Goal: Transaction & Acquisition: Book appointment/travel/reservation

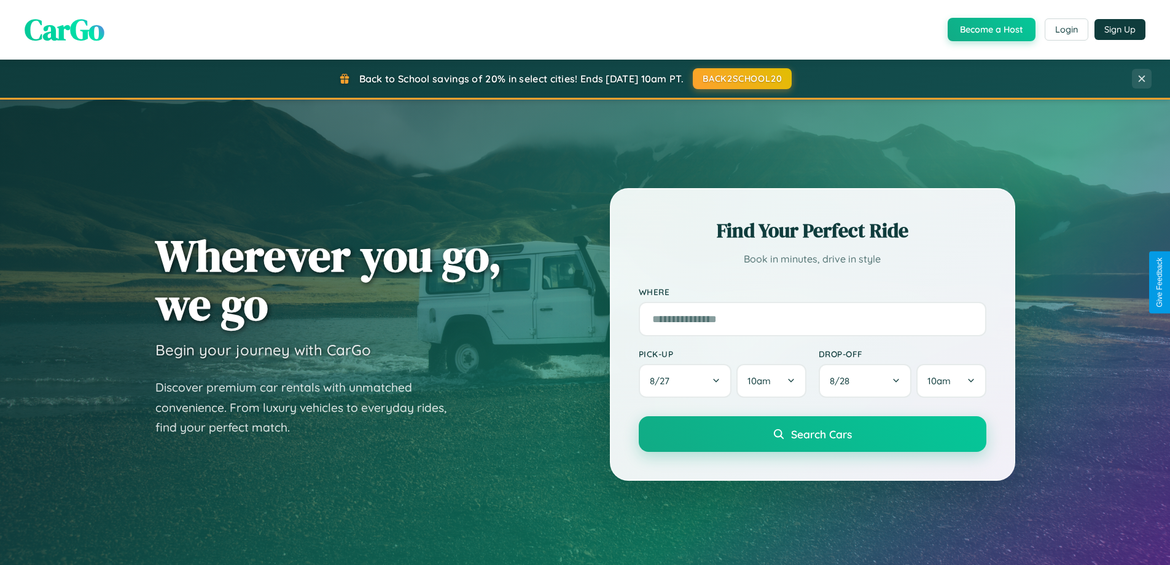
scroll to position [1082, 0]
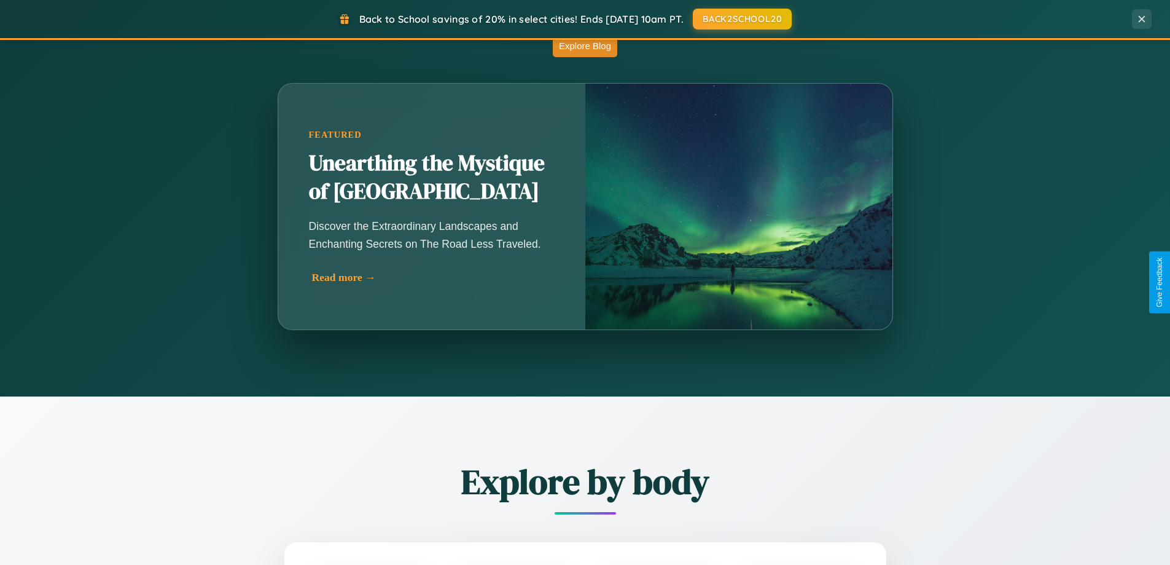
click at [433, 277] on div "Read more →" at bounding box center [435, 277] width 246 height 13
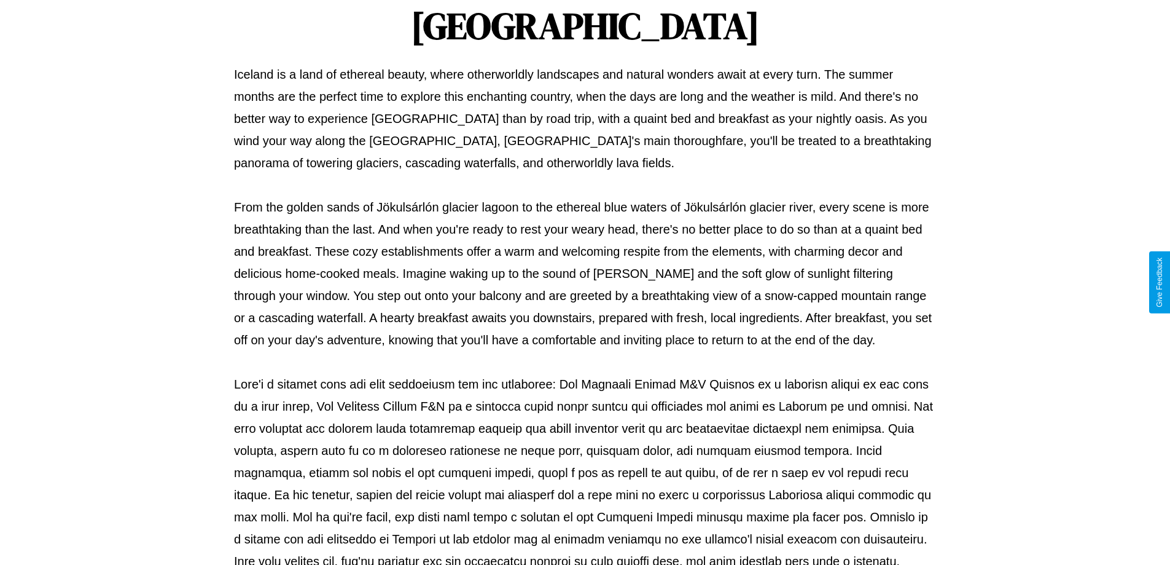
scroll to position [398, 0]
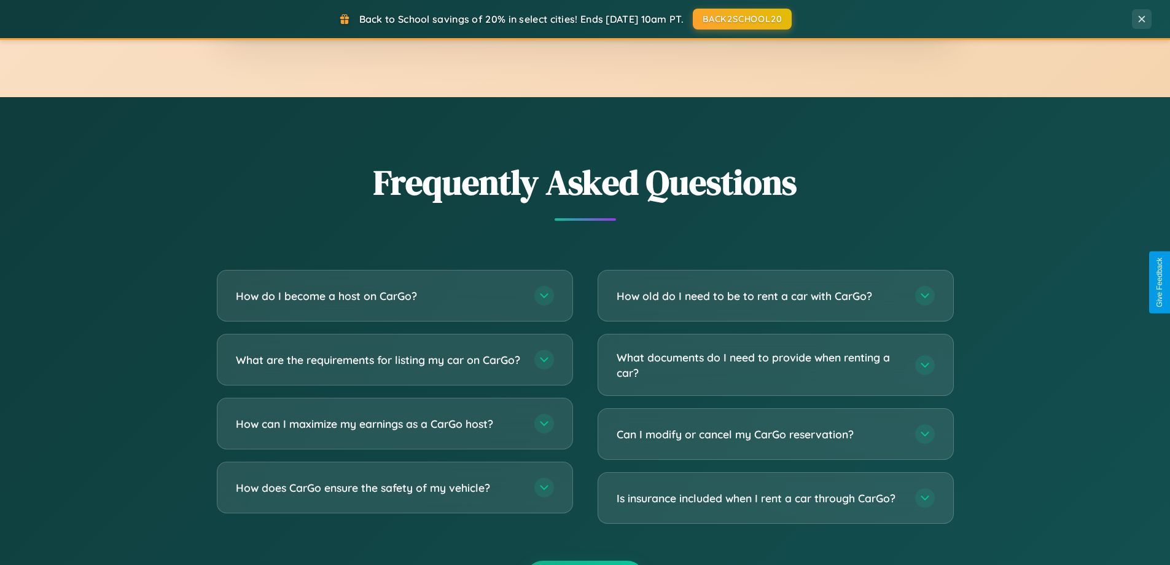
scroll to position [2364, 0]
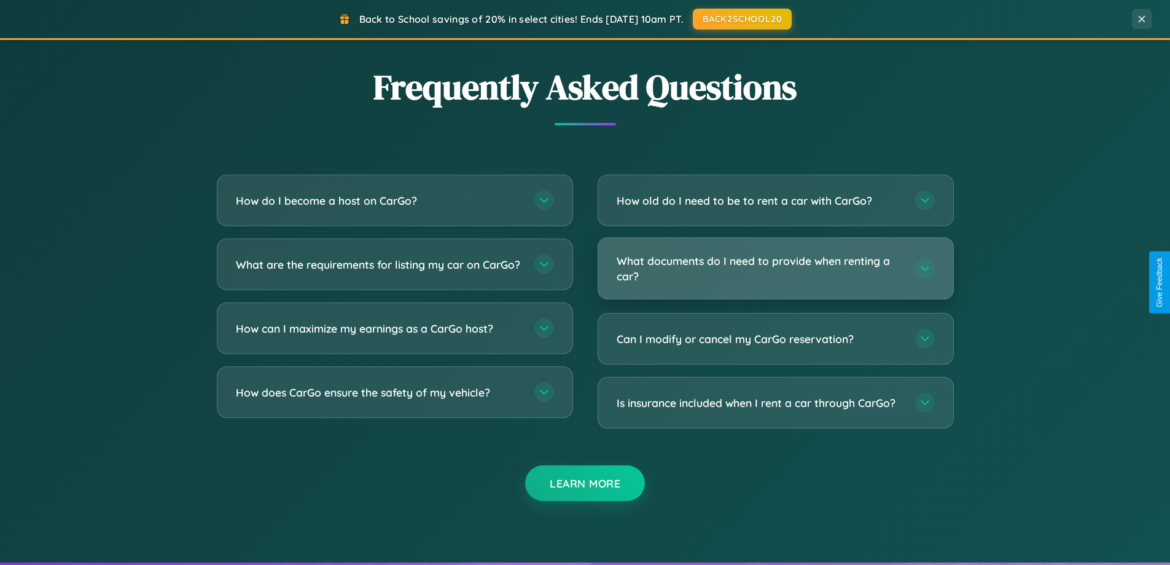
click at [775, 269] on h3 "What documents do I need to provide when renting a car?" at bounding box center [760, 268] width 286 height 30
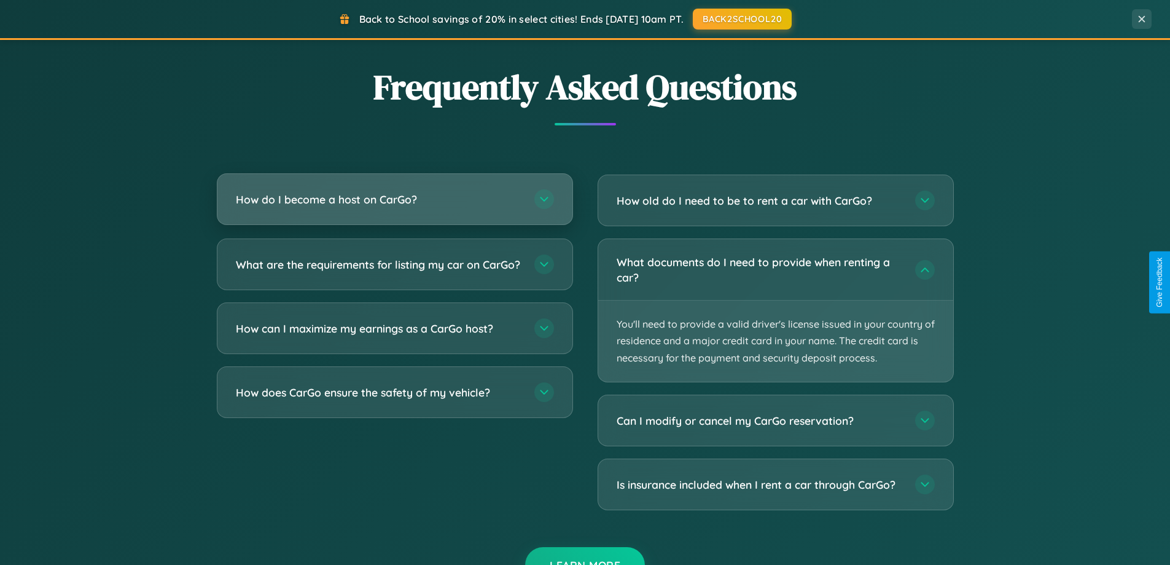
click at [394, 199] on h3 "How do I become a host on CarGo?" at bounding box center [379, 199] width 286 height 15
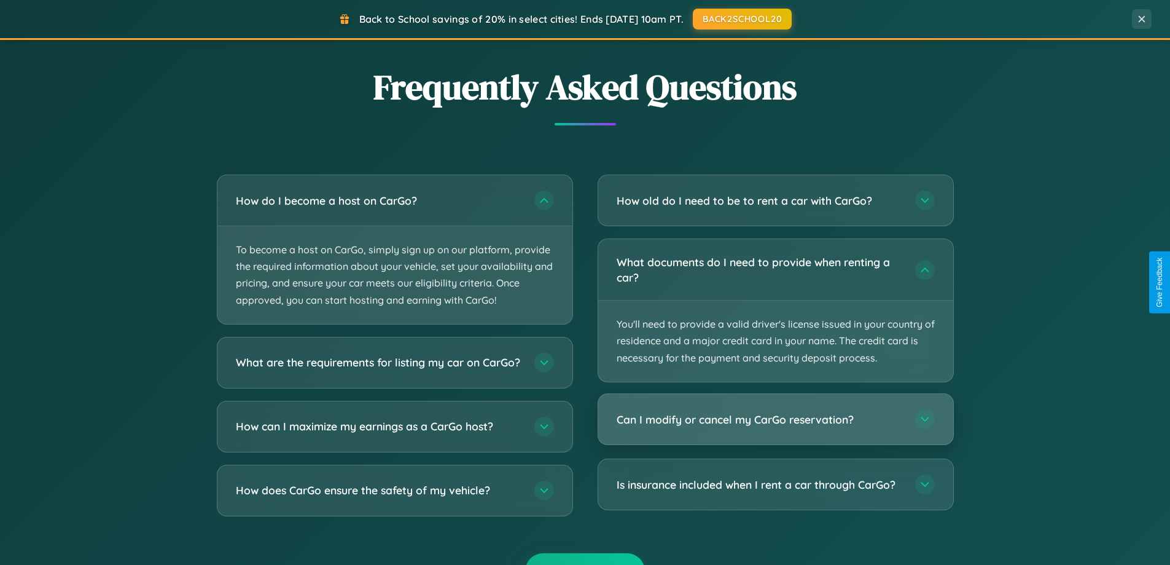
click at [775, 420] on h3 "Can I modify or cancel my CarGo reservation?" at bounding box center [760, 419] width 286 height 15
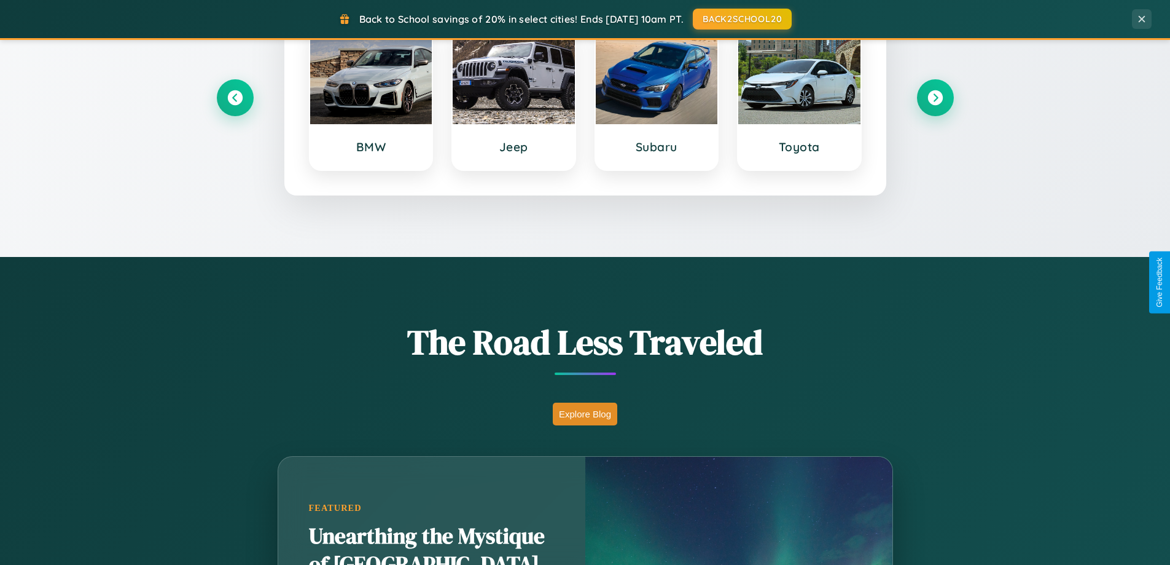
scroll to position [0, 0]
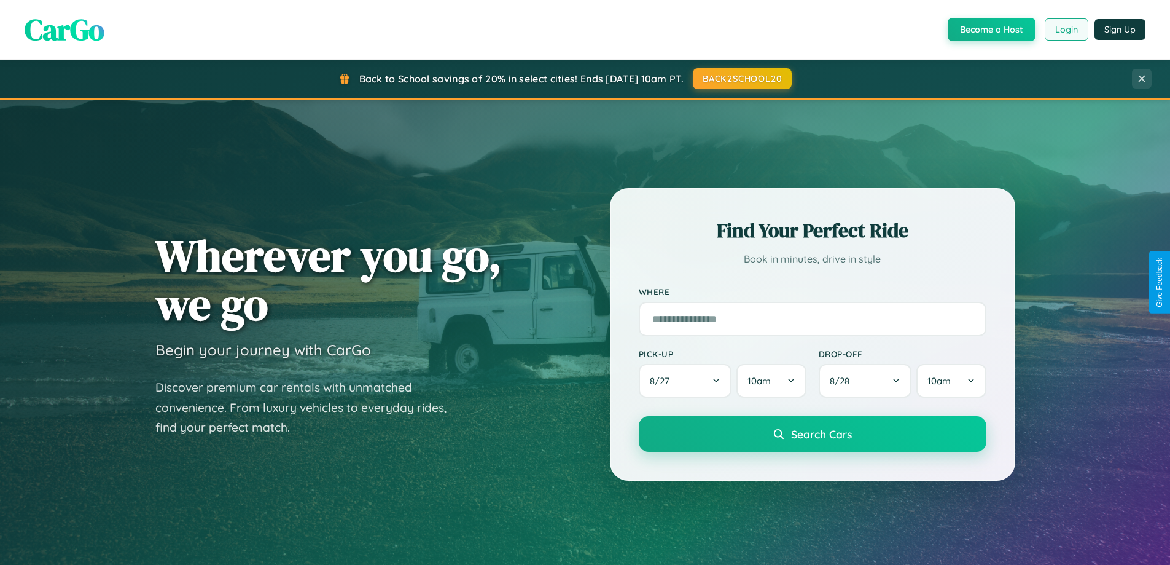
click at [1066, 29] on button "Login" at bounding box center [1067, 29] width 44 height 22
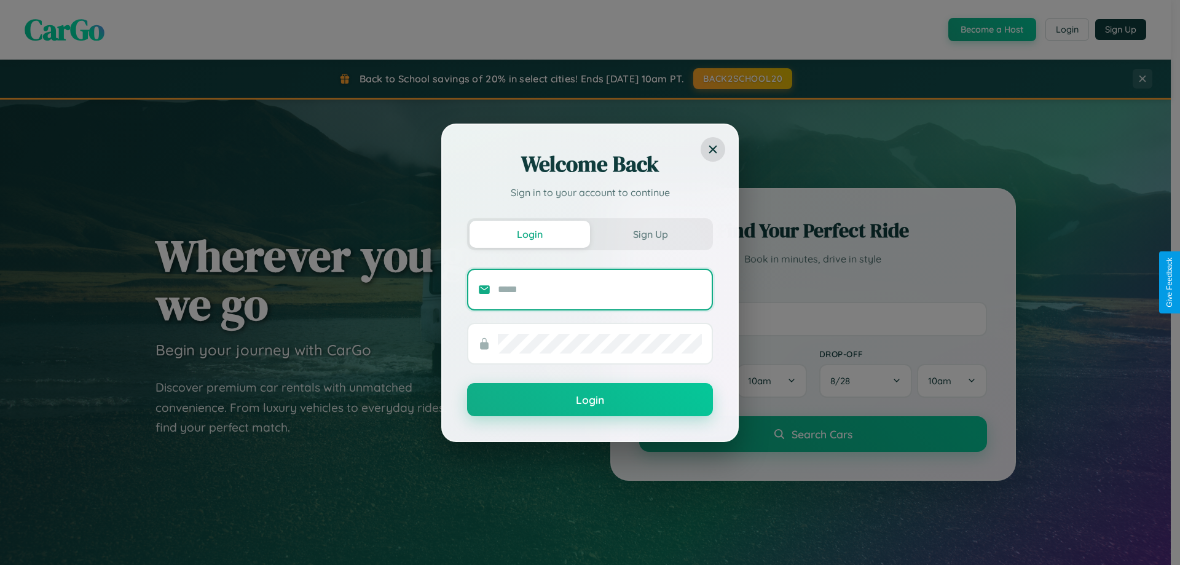
click at [600, 289] on input "text" at bounding box center [600, 290] width 204 height 20
type input "**********"
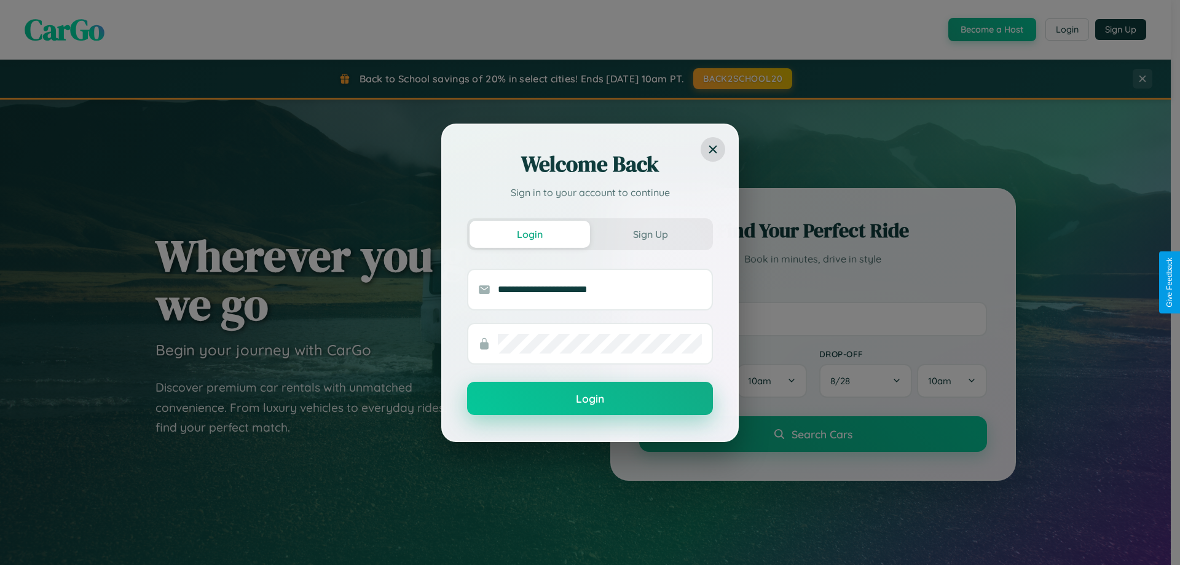
click at [590, 399] on button "Login" at bounding box center [590, 398] width 246 height 33
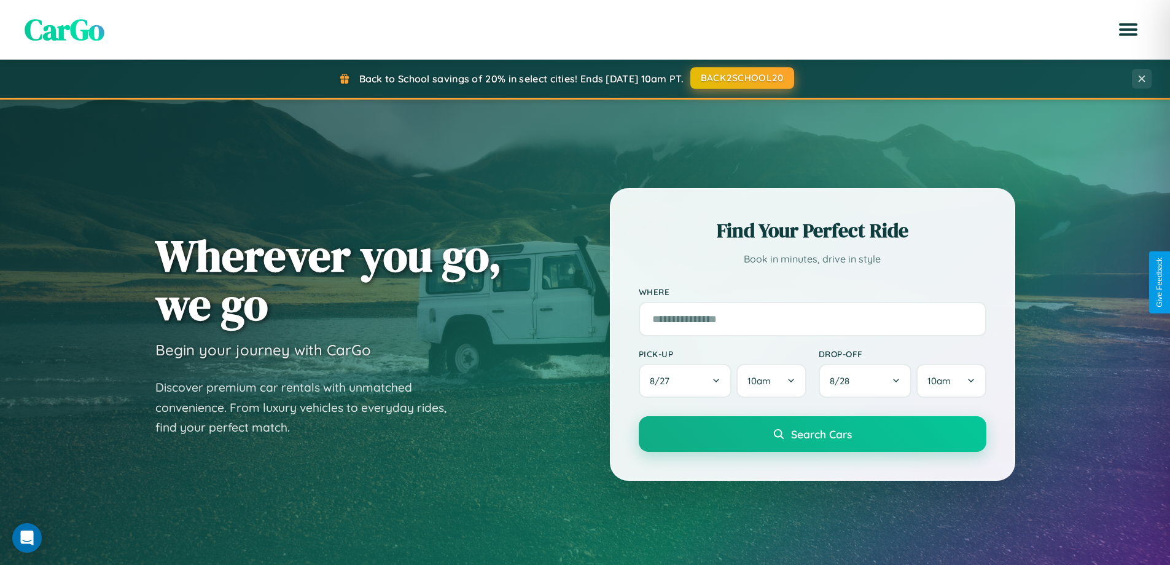
click at [742, 78] on button "BACK2SCHOOL20" at bounding box center [743, 78] width 104 height 22
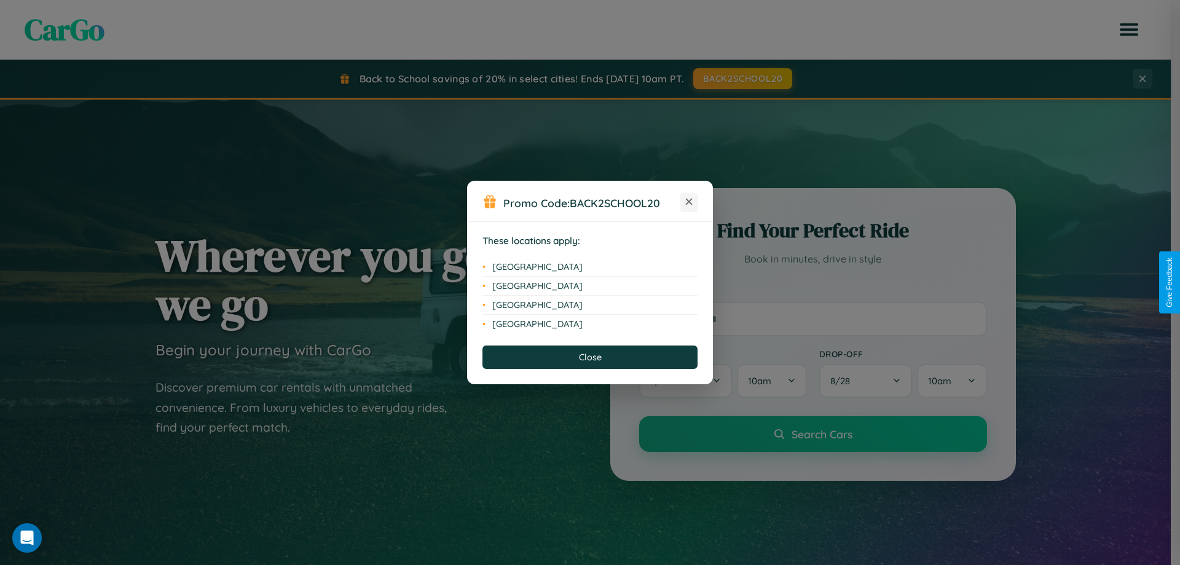
click at [689, 202] on icon at bounding box center [689, 201] width 7 height 7
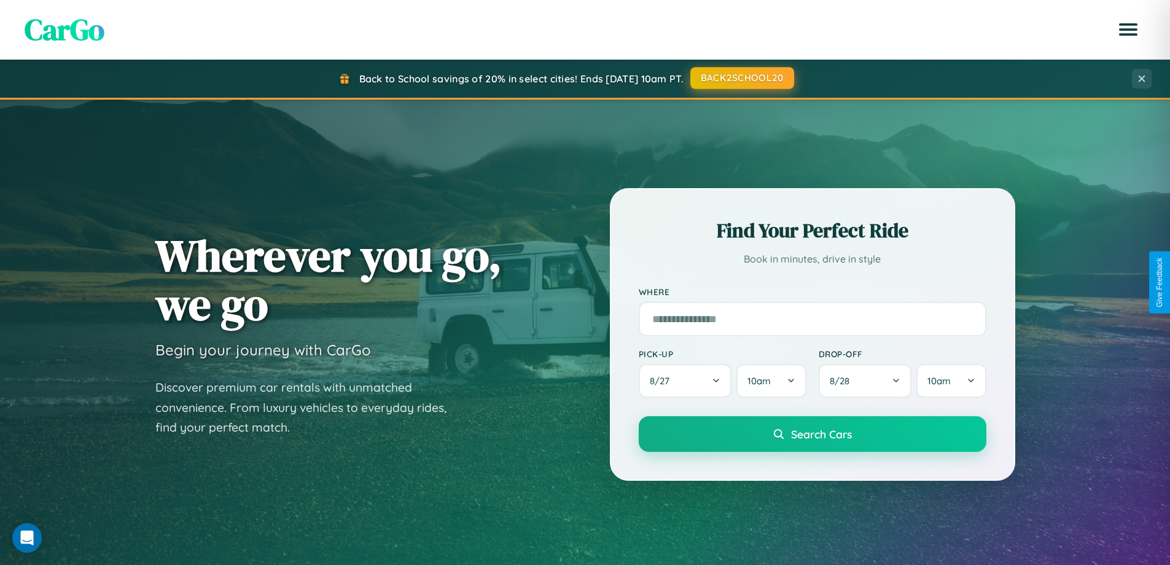
click at [742, 78] on button "BACK2SCHOOL20" at bounding box center [743, 78] width 104 height 22
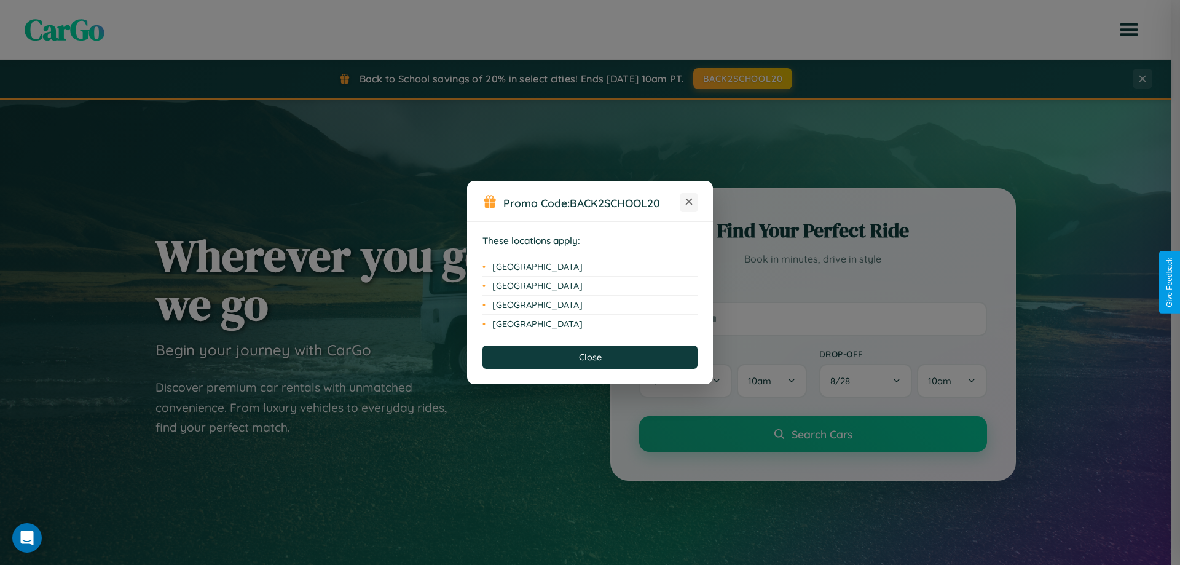
click at [689, 202] on icon at bounding box center [689, 201] width 7 height 7
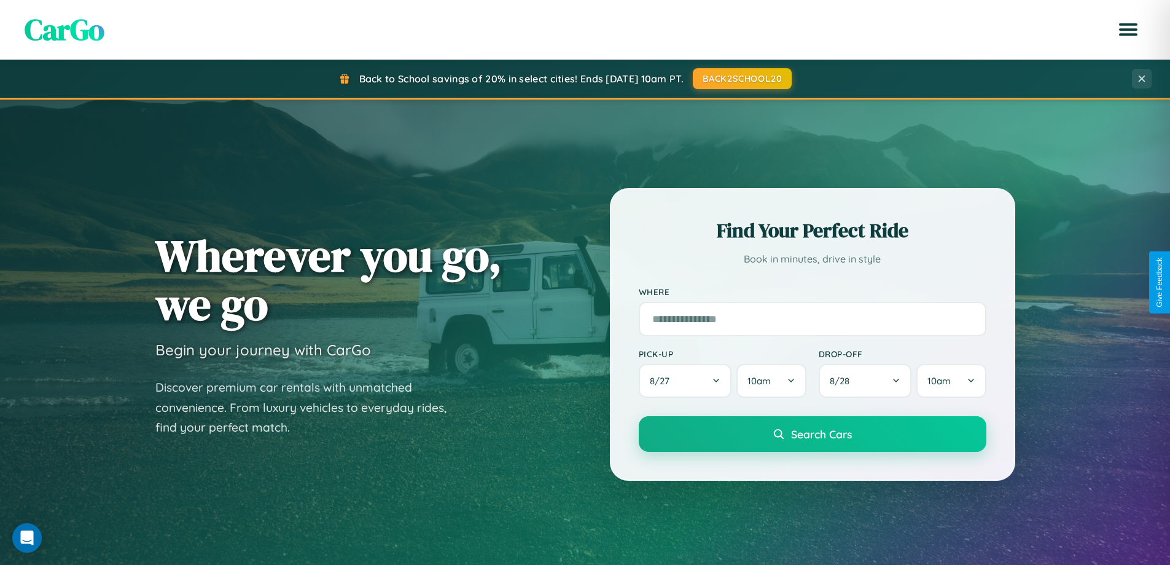
scroll to position [36, 0]
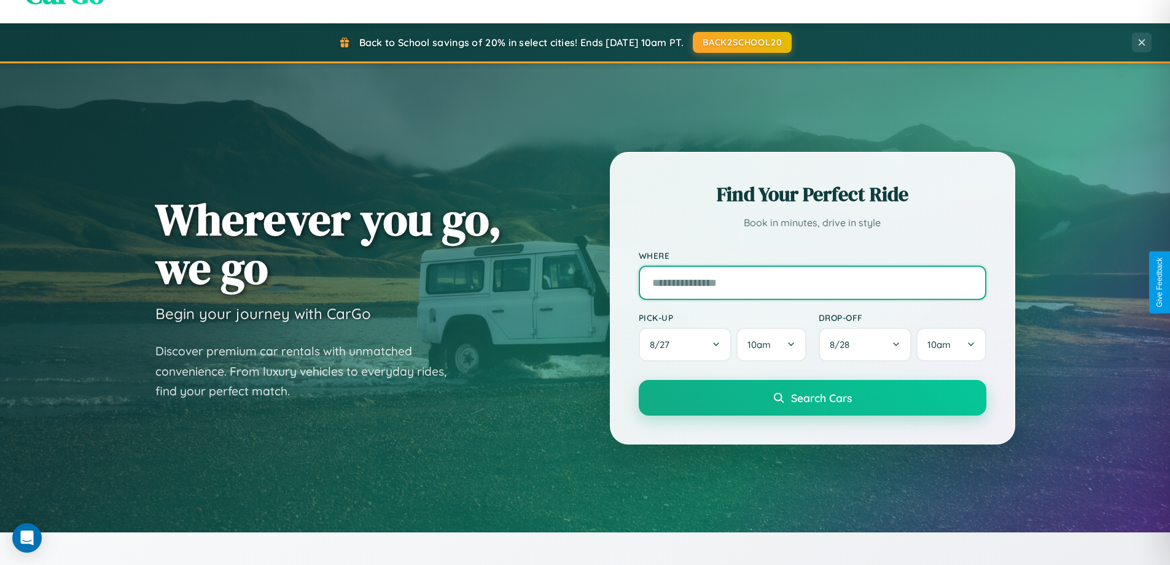
click at [812, 282] on input "text" at bounding box center [813, 282] width 348 height 34
type input "******"
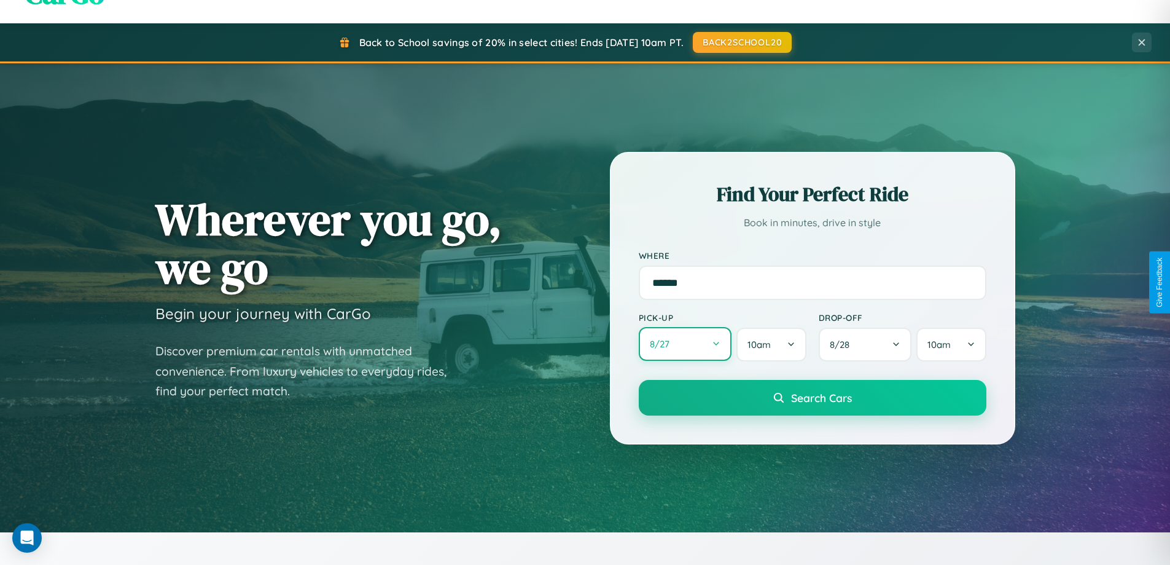
click at [685, 344] on button "8 / 27" at bounding box center [685, 344] width 93 height 34
select select "*"
select select "****"
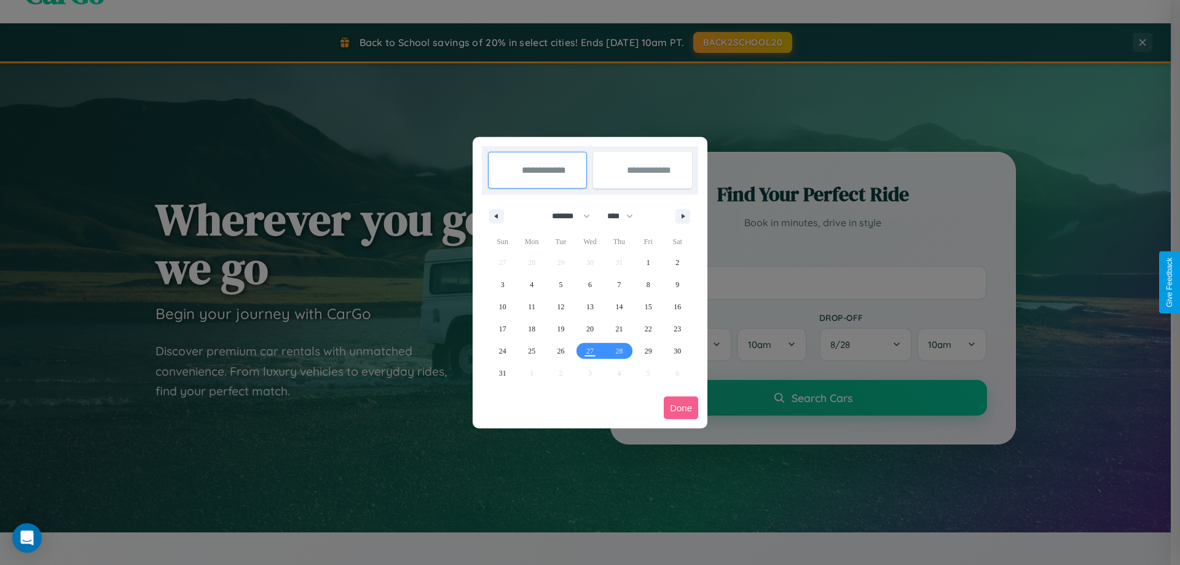
drag, startPoint x: 565, startPoint y: 216, endPoint x: 590, endPoint y: 246, distance: 39.3
click at [565, 216] on select "******* ******** ***** ***** *** **** **** ****** ********* ******* ******** **…" at bounding box center [569, 216] width 52 height 20
select select "*"
click at [625, 216] on select "**** **** **** **** **** **** **** **** **** **** **** **** **** **** **** ****…" at bounding box center [619, 216] width 37 height 20
select select "****"
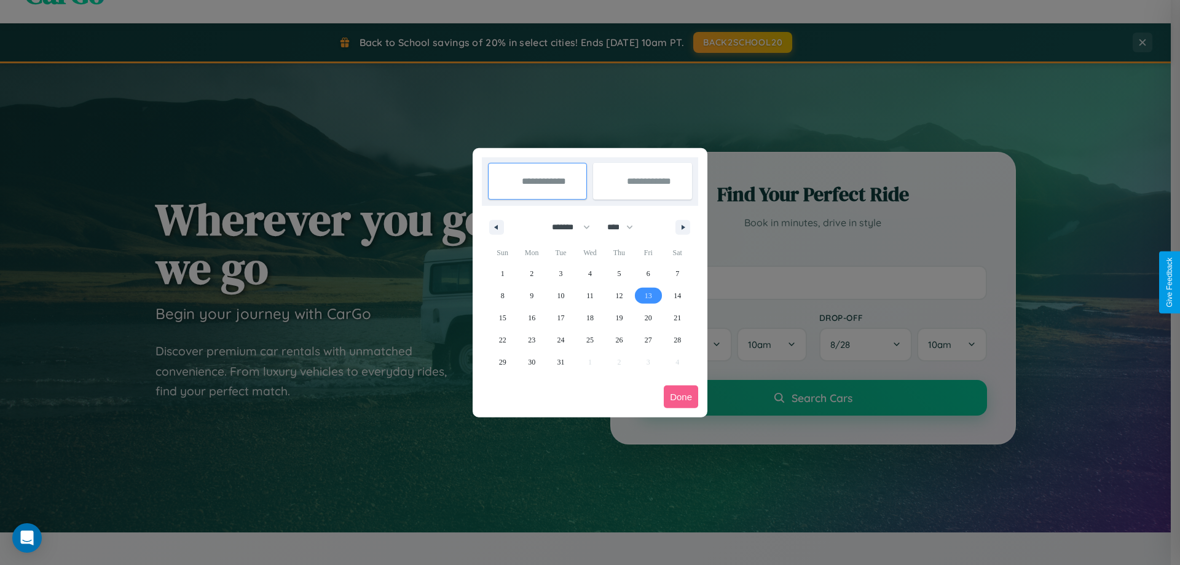
click at [648, 295] on span "13" at bounding box center [648, 295] width 7 height 22
type input "**********"
click at [531, 317] on span "16" at bounding box center [531, 318] width 7 height 22
type input "**********"
click at [681, 396] on button "Done" at bounding box center [681, 396] width 34 height 23
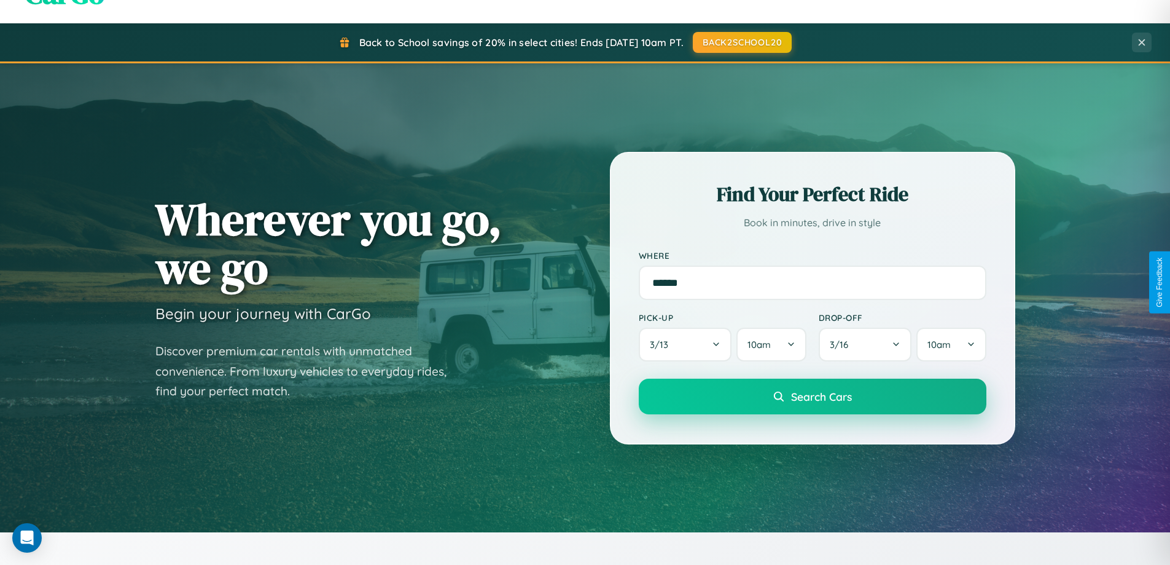
click at [812, 396] on span "Search Cars" at bounding box center [821, 397] width 61 height 14
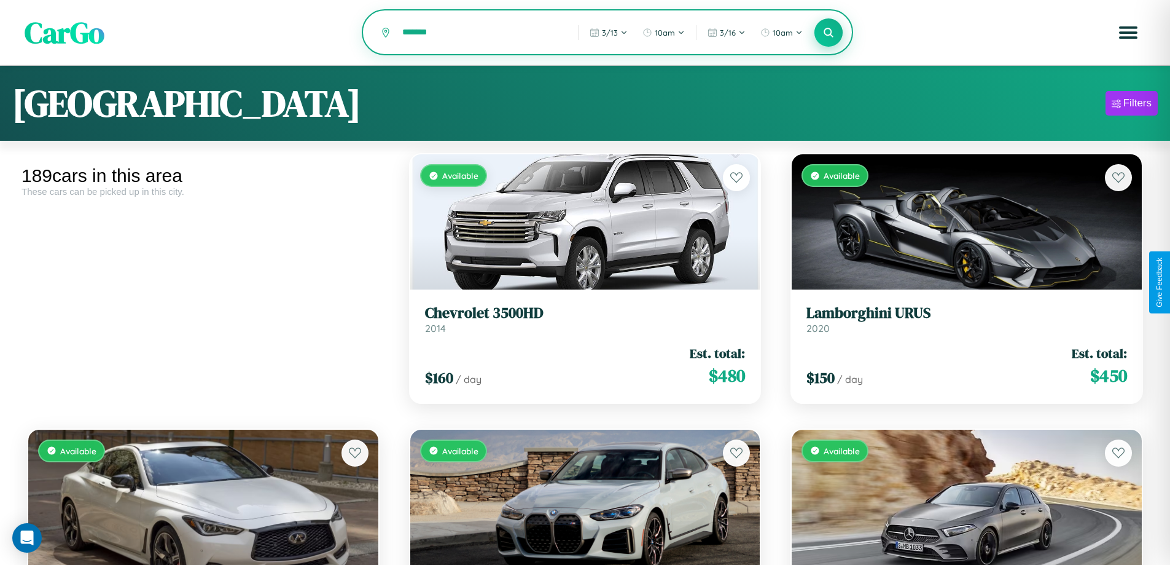
type input "*******"
click at [829, 33] on icon at bounding box center [829, 32] width 12 height 12
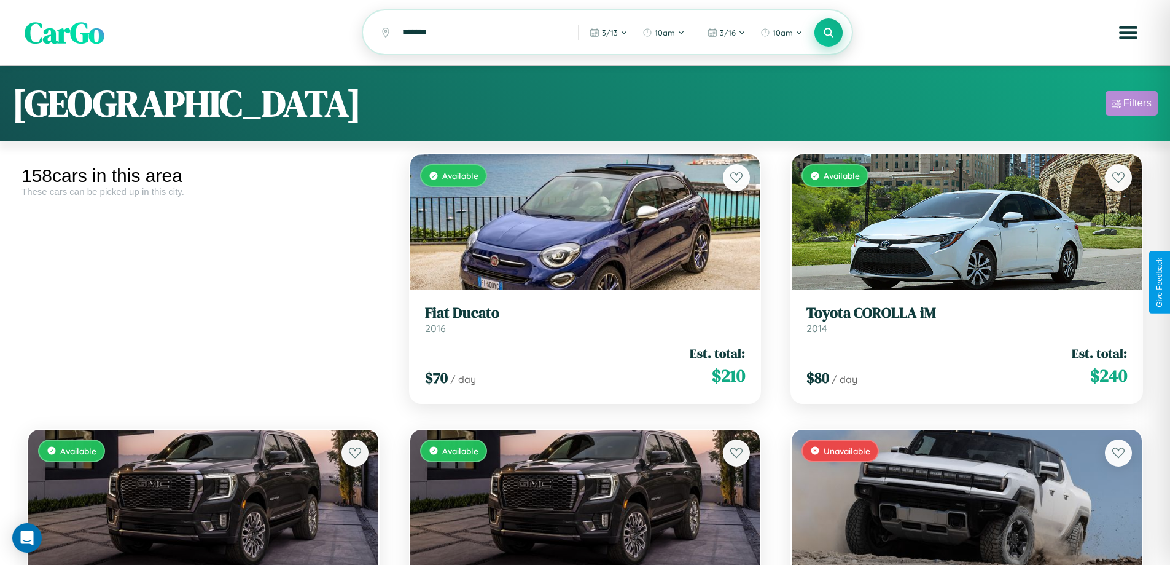
click at [1132, 105] on div "Filters" at bounding box center [1138, 103] width 28 height 12
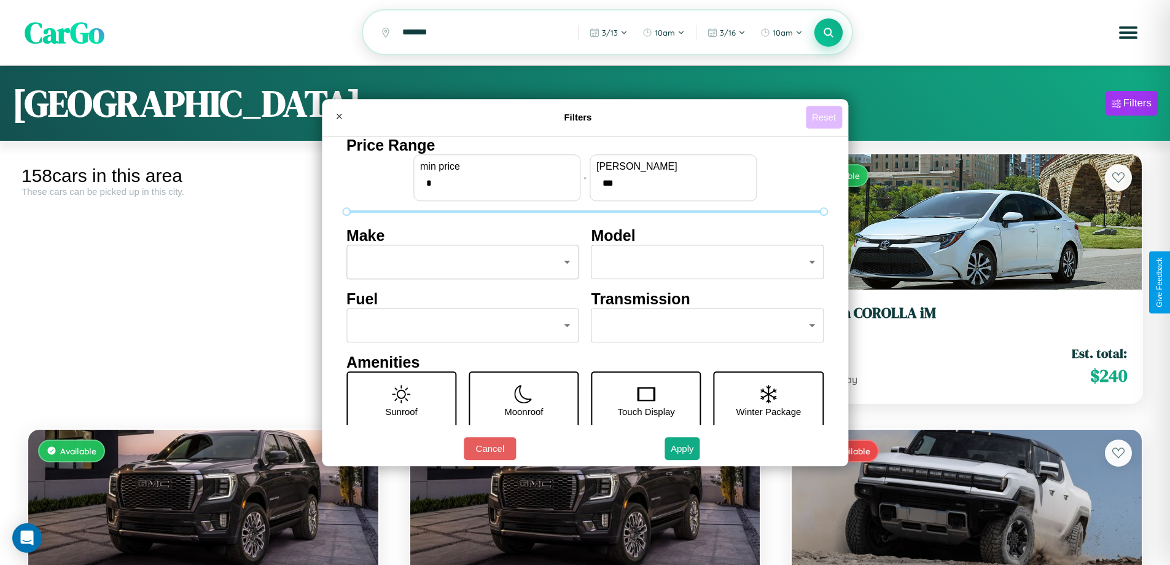
click at [826, 117] on button "Reset" at bounding box center [824, 117] width 36 height 23
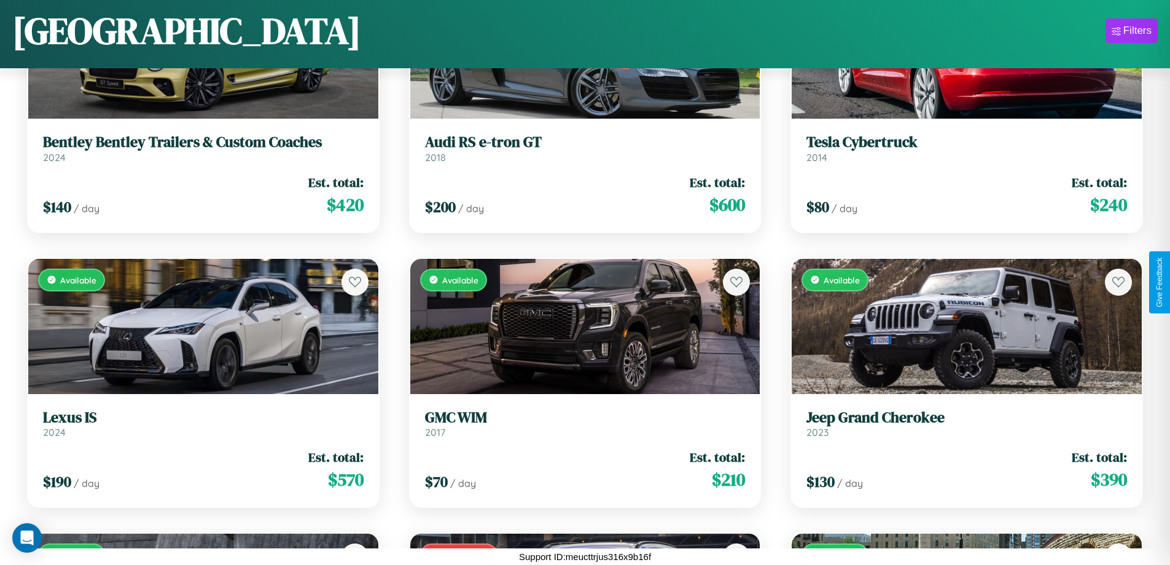
scroll to position [6226, 0]
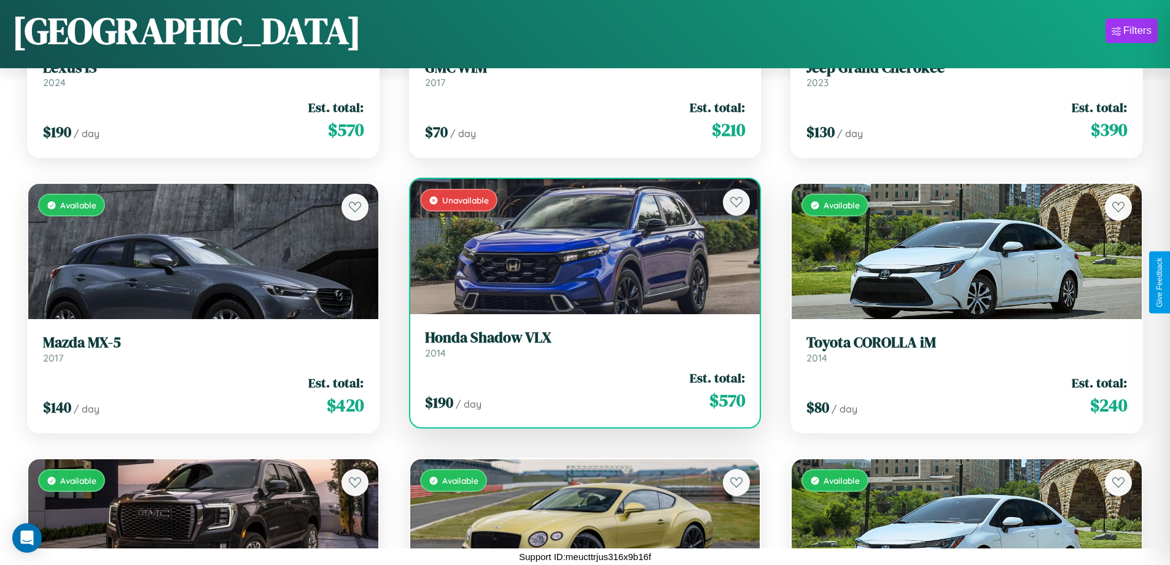
click at [580, 348] on link "Honda Shadow VLX 2014" at bounding box center [585, 344] width 321 height 30
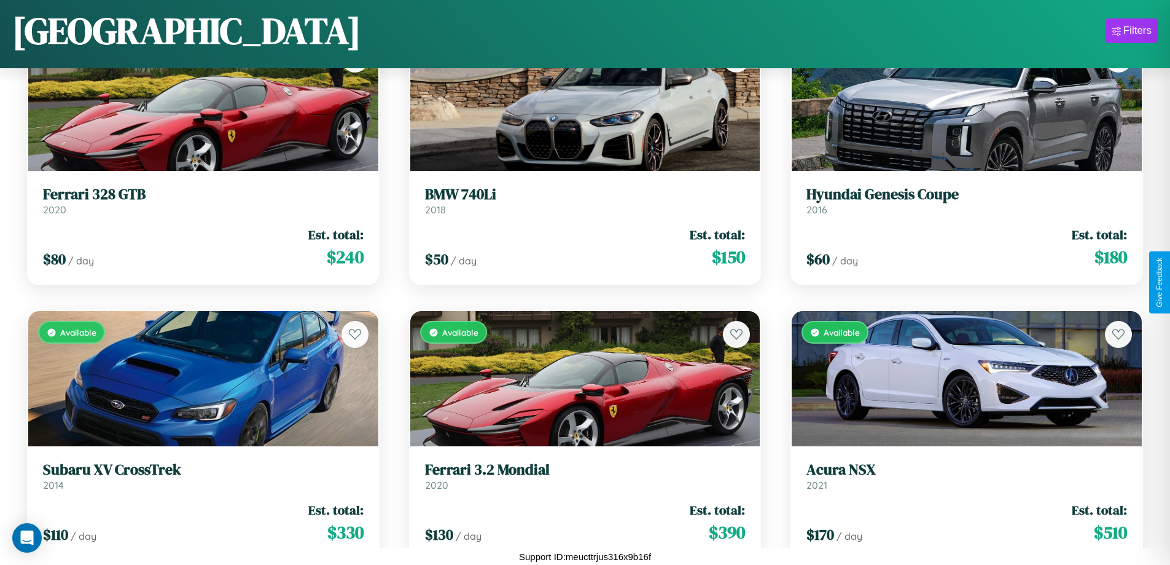
scroll to position [13105, 0]
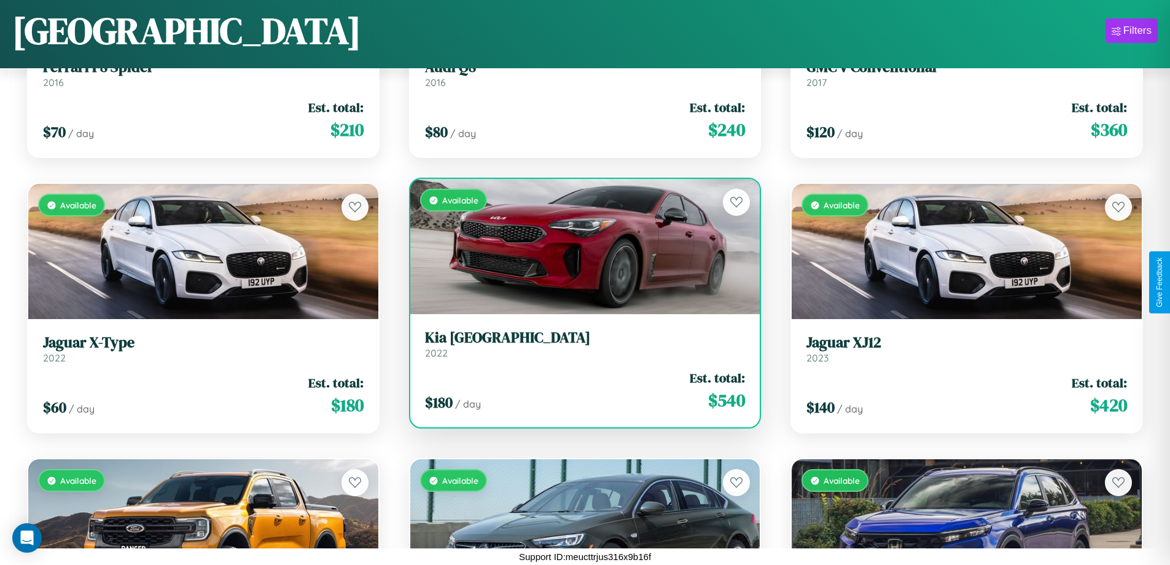
click at [580, 343] on h3 "Kia Miami" at bounding box center [585, 338] width 321 height 18
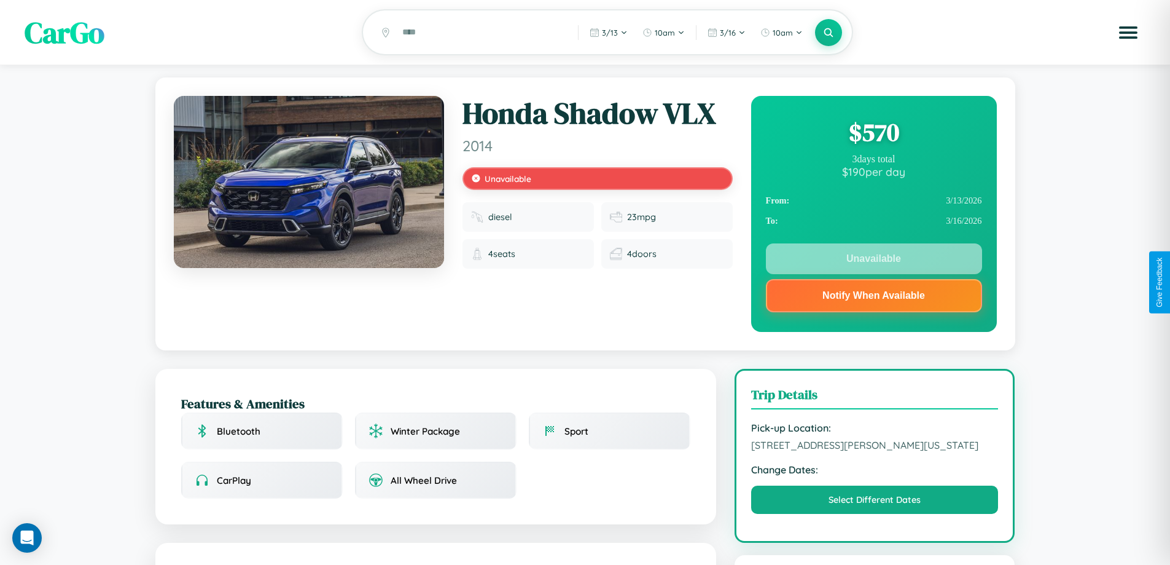
click at [874, 134] on div "$ 570" at bounding box center [874, 132] width 216 height 33
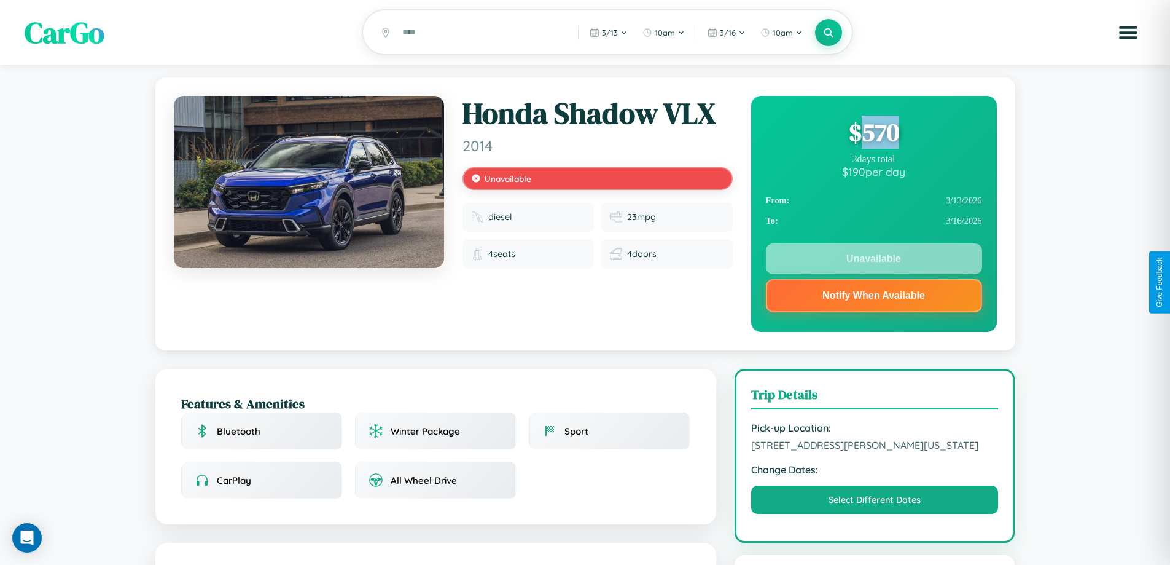
click at [874, 134] on div "$ 570" at bounding box center [874, 132] width 216 height 33
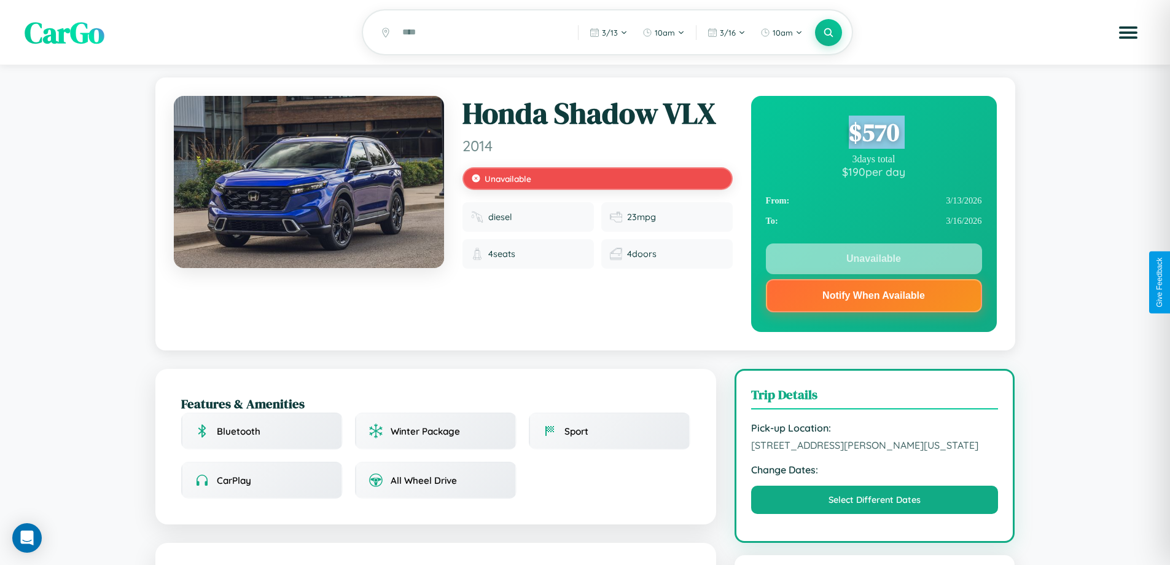
click at [874, 134] on div "$ 570" at bounding box center [874, 132] width 216 height 33
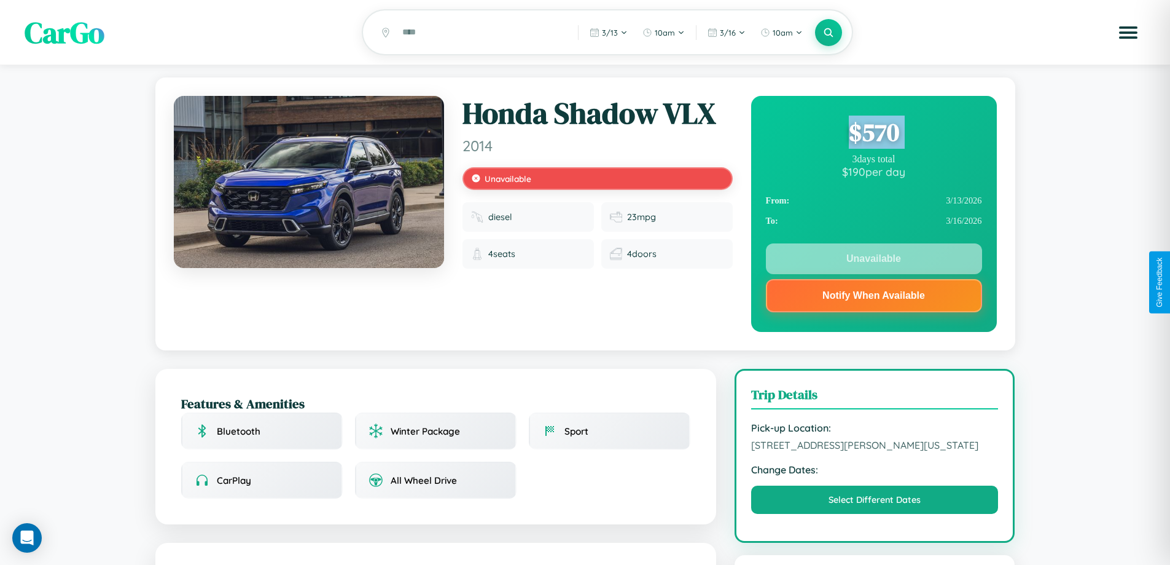
click at [874, 134] on div "$ 570" at bounding box center [874, 132] width 216 height 33
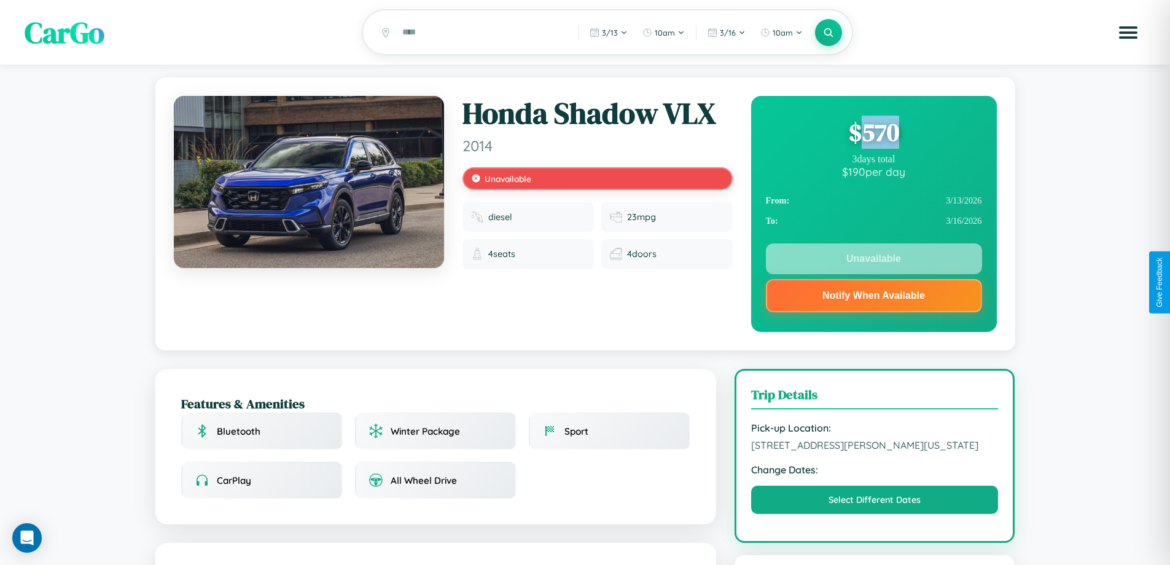
click at [874, 134] on div "$ 570" at bounding box center [874, 132] width 216 height 33
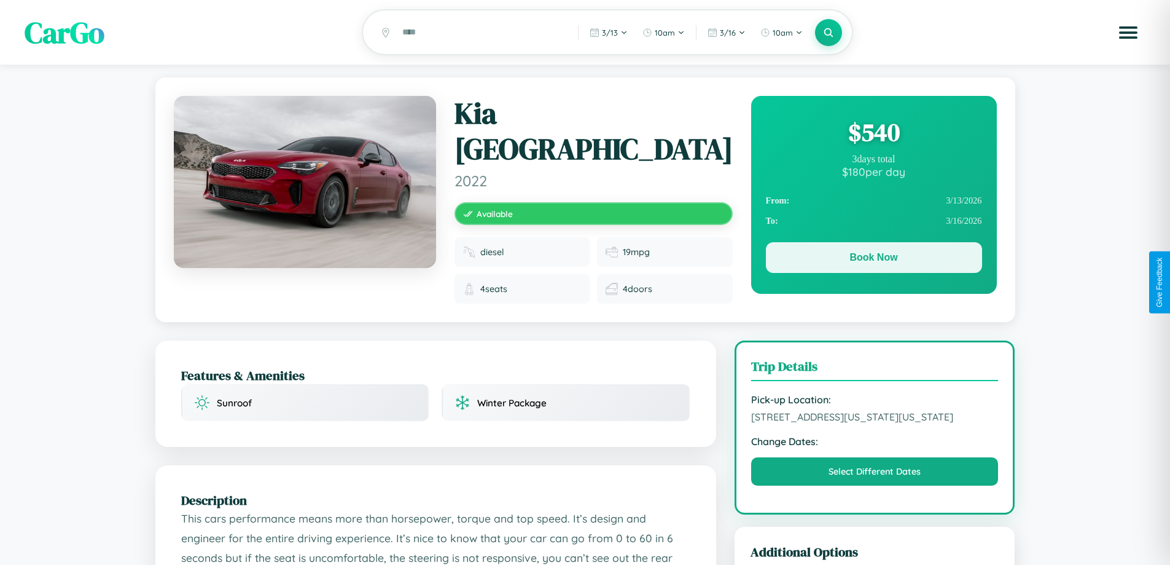
click at [874, 259] on button "Book Now" at bounding box center [874, 257] width 216 height 31
